Goal: Navigation & Orientation: Find specific page/section

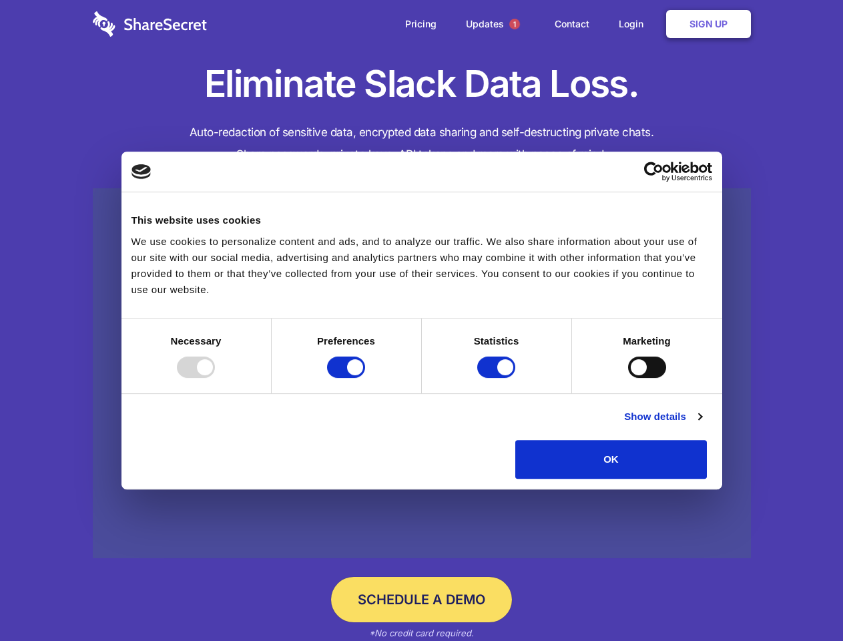
click at [215, 378] on div at bounding box center [196, 367] width 38 height 21
click at [365, 378] on input "Preferences" at bounding box center [346, 367] width 38 height 21
checkbox input "false"
click at [498, 378] on input "Statistics" at bounding box center [496, 367] width 38 height 21
checkbox input "false"
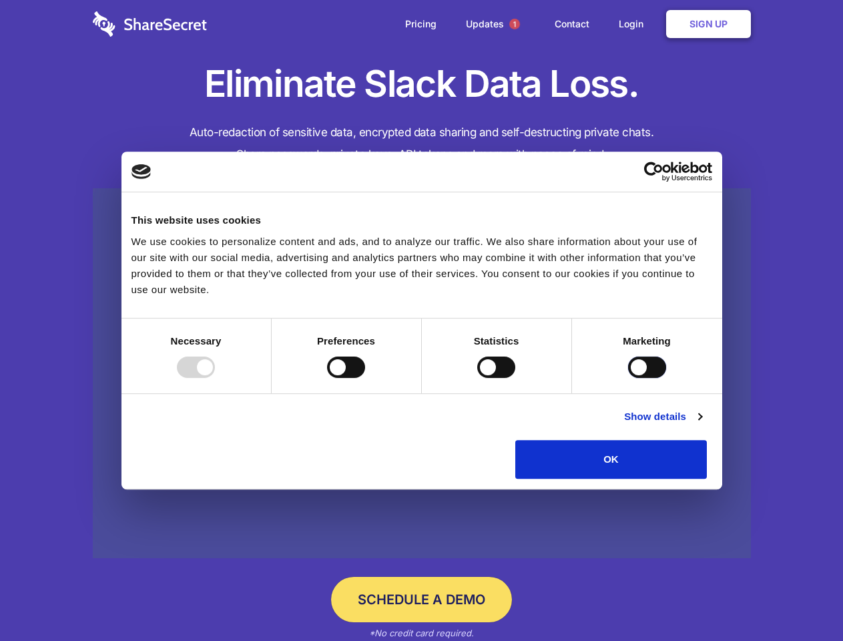
click at [628, 378] on input "Marketing" at bounding box center [647, 367] width 38 height 21
checkbox input "true"
click at [702, 425] on link "Show details" at bounding box center [662, 417] width 77 height 16
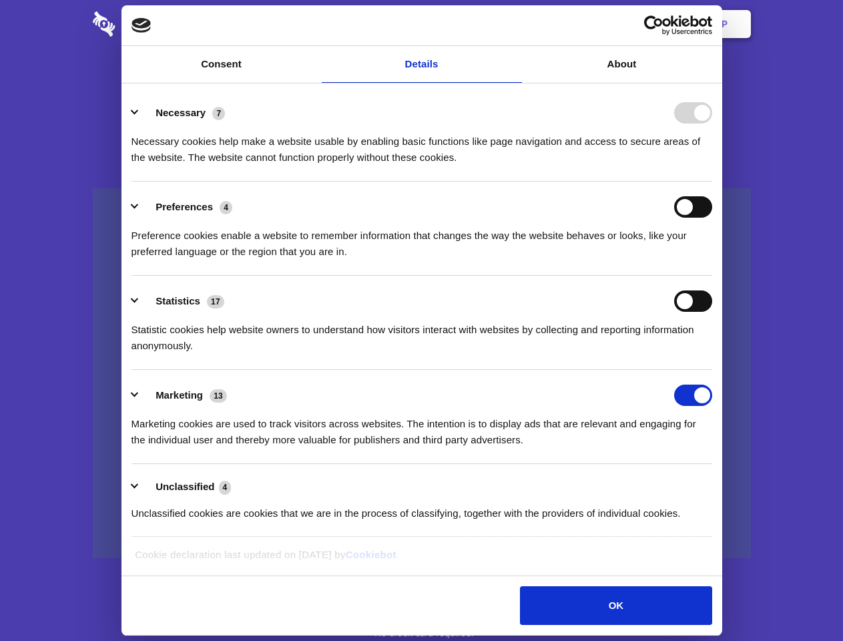
click at [713, 276] on li "Preferences 4 Preference cookies enable a website to remember information that …" at bounding box center [422, 229] width 581 height 94
click at [514, 24] on span "1" at bounding box center [515, 24] width 11 height 11
